Goal: Browse casually: Explore the website without a specific task or goal

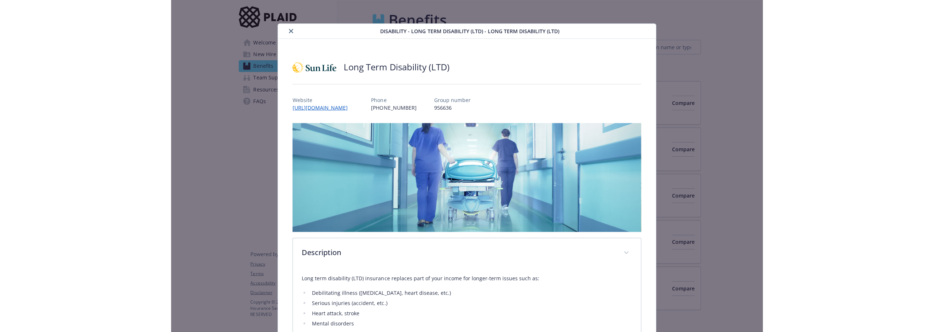
scroll to position [86, 0]
